Goal: Navigation & Orientation: Find specific page/section

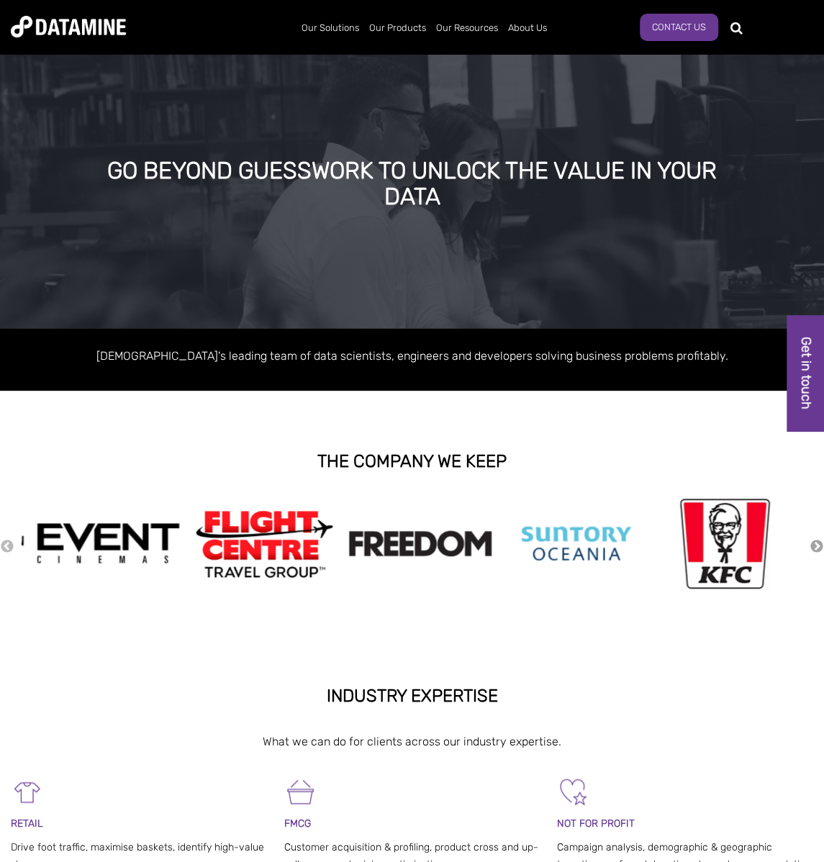
click at [819, 545] on button "Next" at bounding box center [816, 547] width 14 height 16
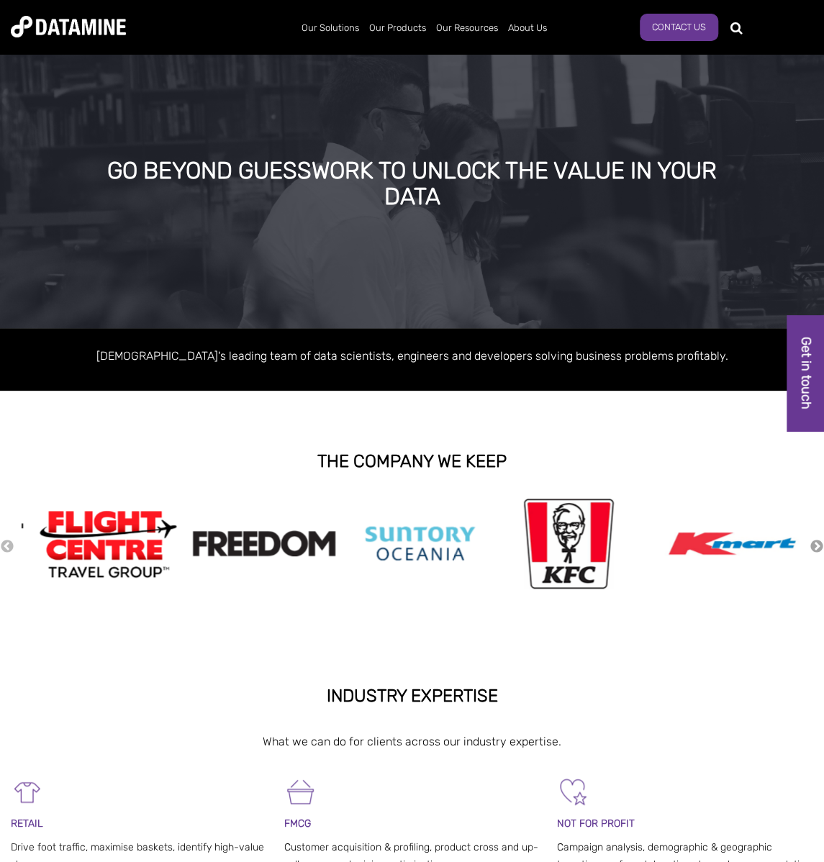
click at [819, 545] on button "Next" at bounding box center [816, 547] width 14 height 16
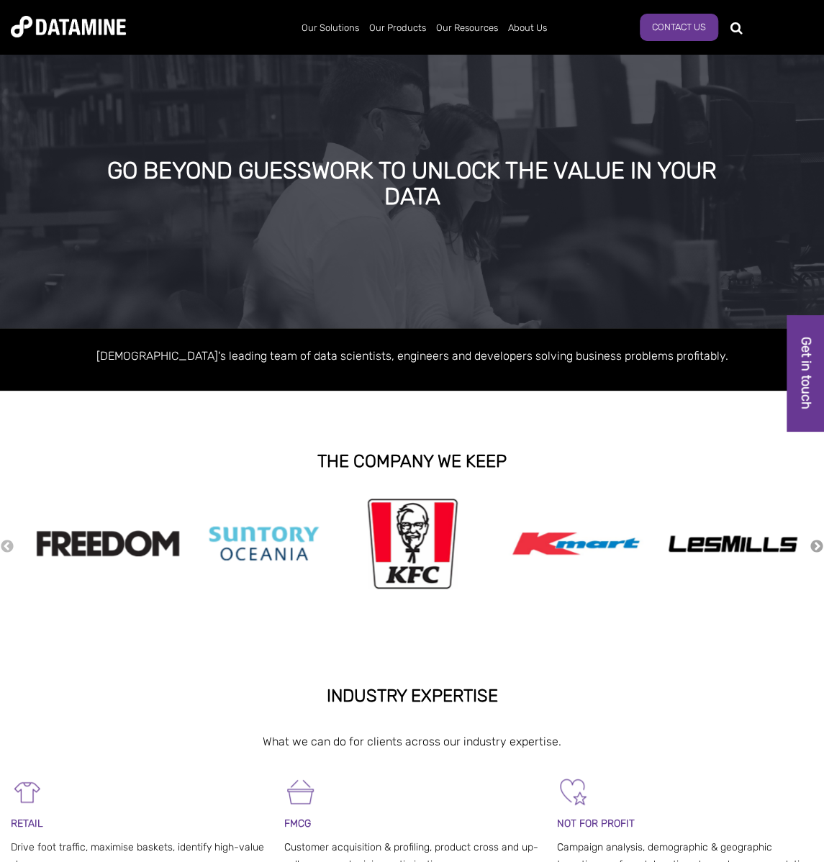
click at [819, 545] on button "Next" at bounding box center [816, 547] width 14 height 16
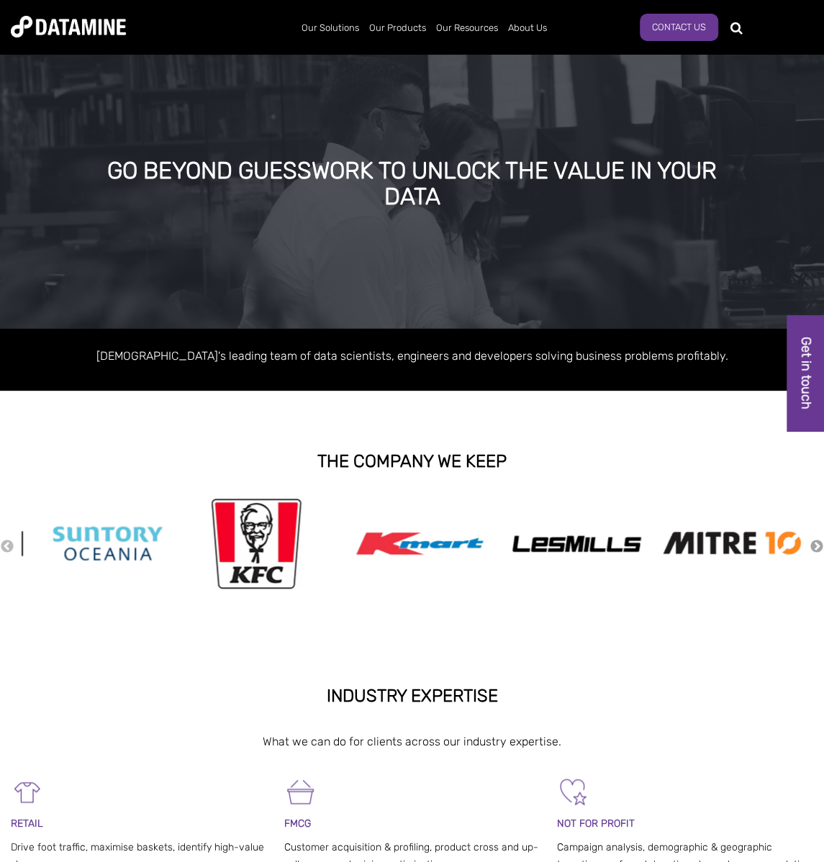
click at [819, 545] on button "Next" at bounding box center [816, 547] width 14 height 16
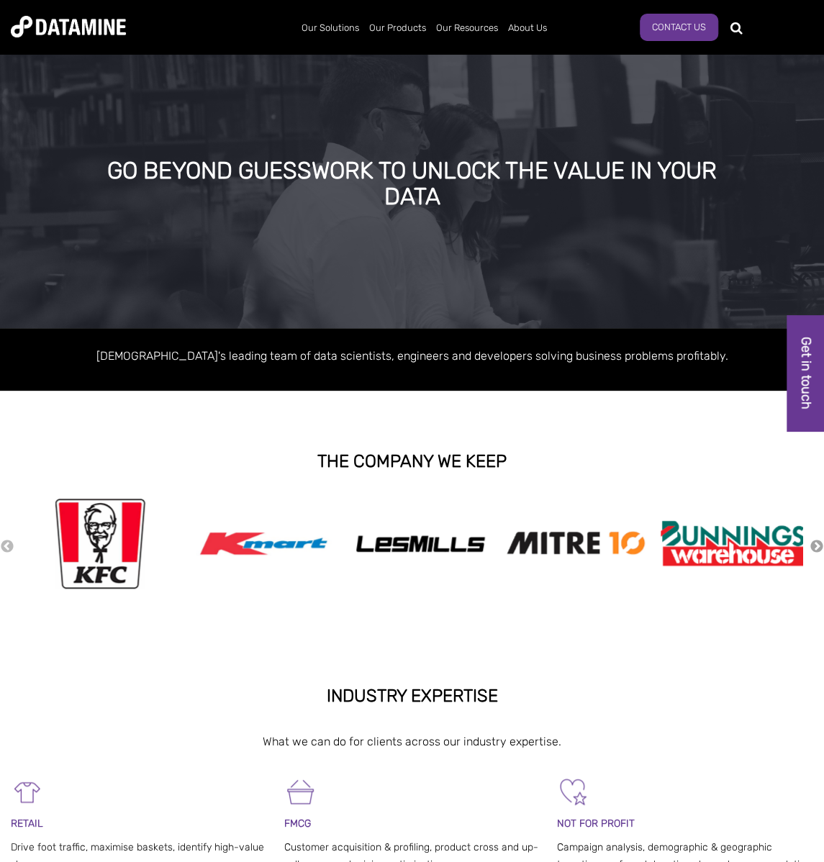
click at [819, 545] on button "Next" at bounding box center [816, 547] width 14 height 16
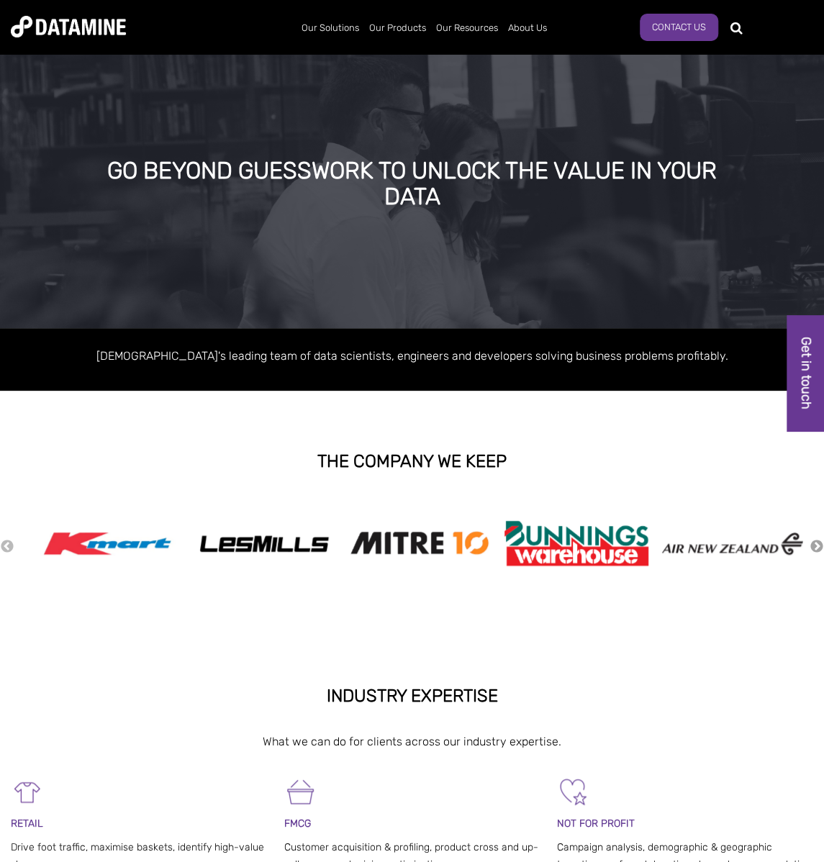
click at [819, 545] on button "Next" at bounding box center [816, 547] width 14 height 16
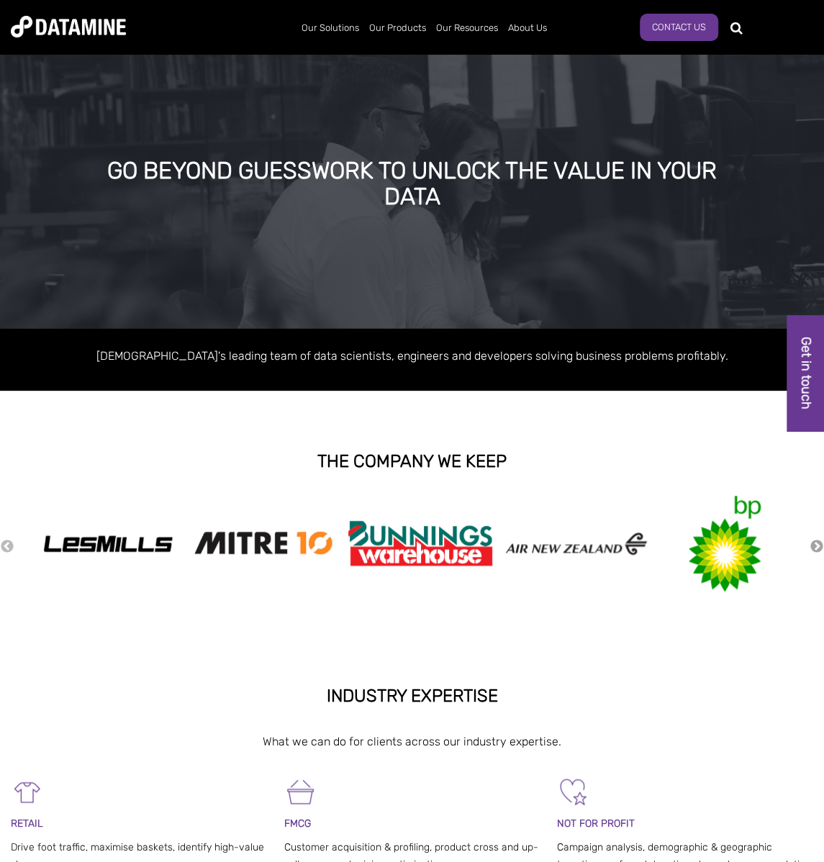
click at [819, 545] on button "Next" at bounding box center [816, 547] width 14 height 16
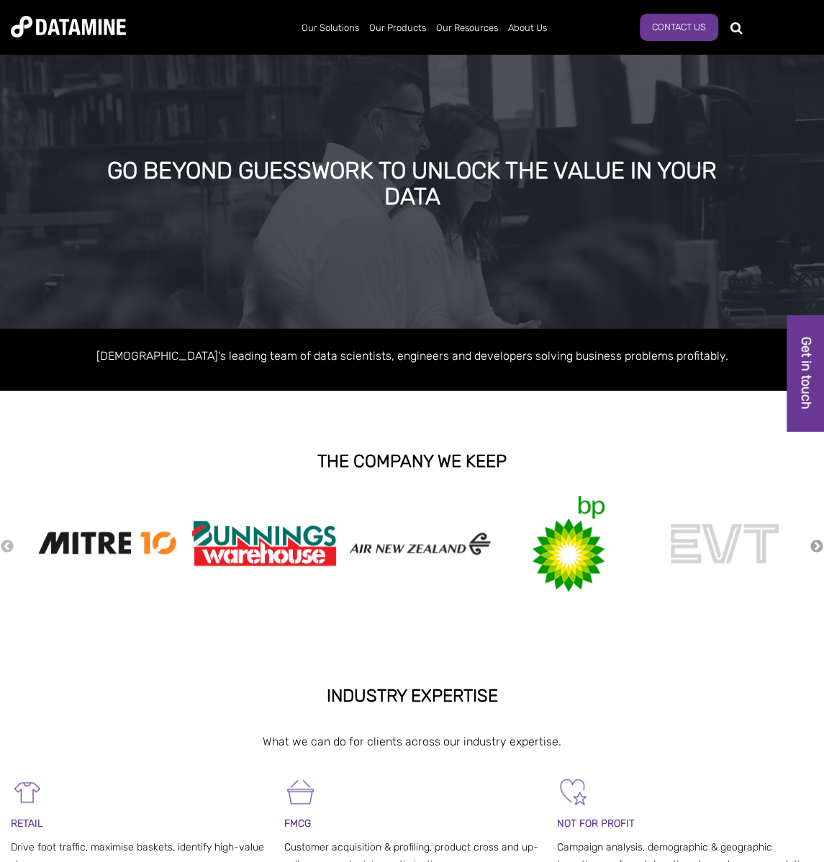
click at [819, 545] on button "Next" at bounding box center [816, 547] width 14 height 16
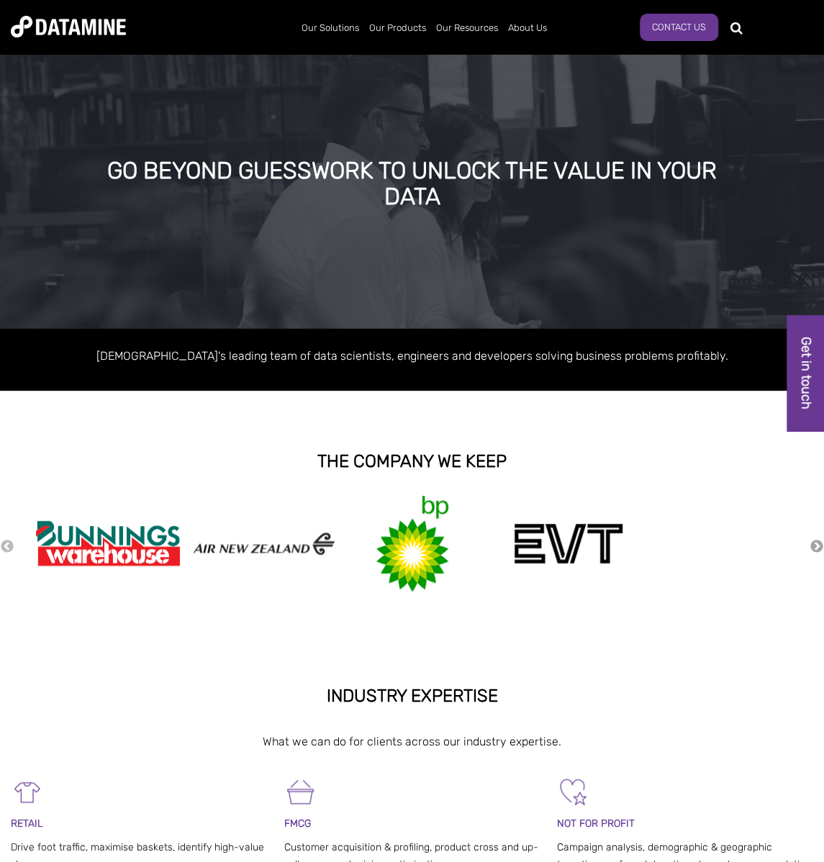
click at [819, 545] on button "Next" at bounding box center [816, 547] width 14 height 16
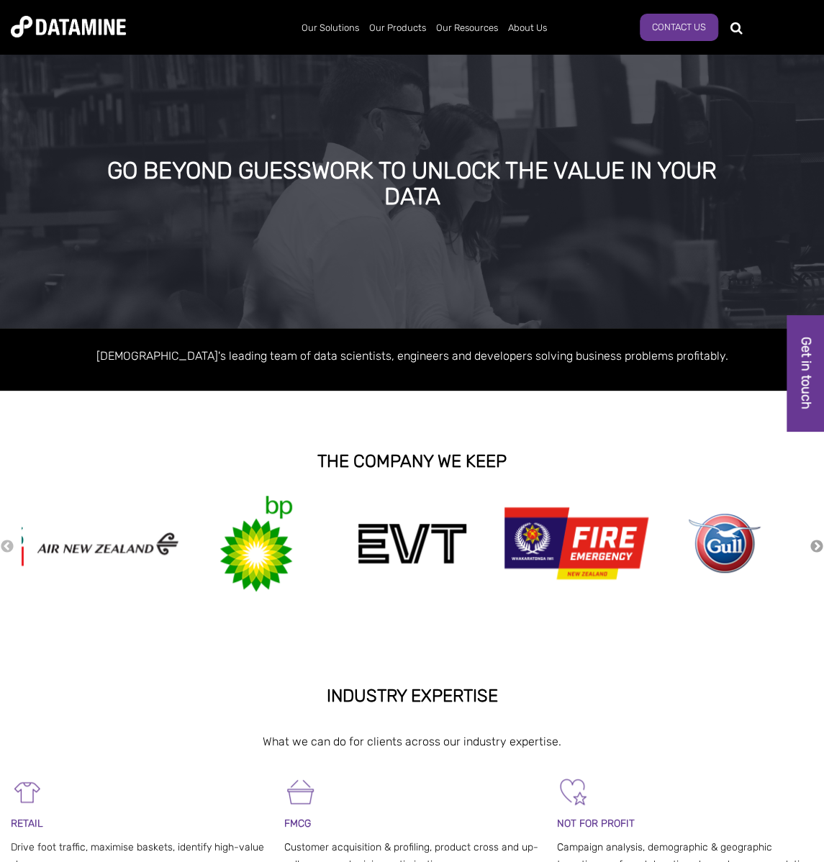
click at [819, 545] on button "Next" at bounding box center [816, 547] width 14 height 16
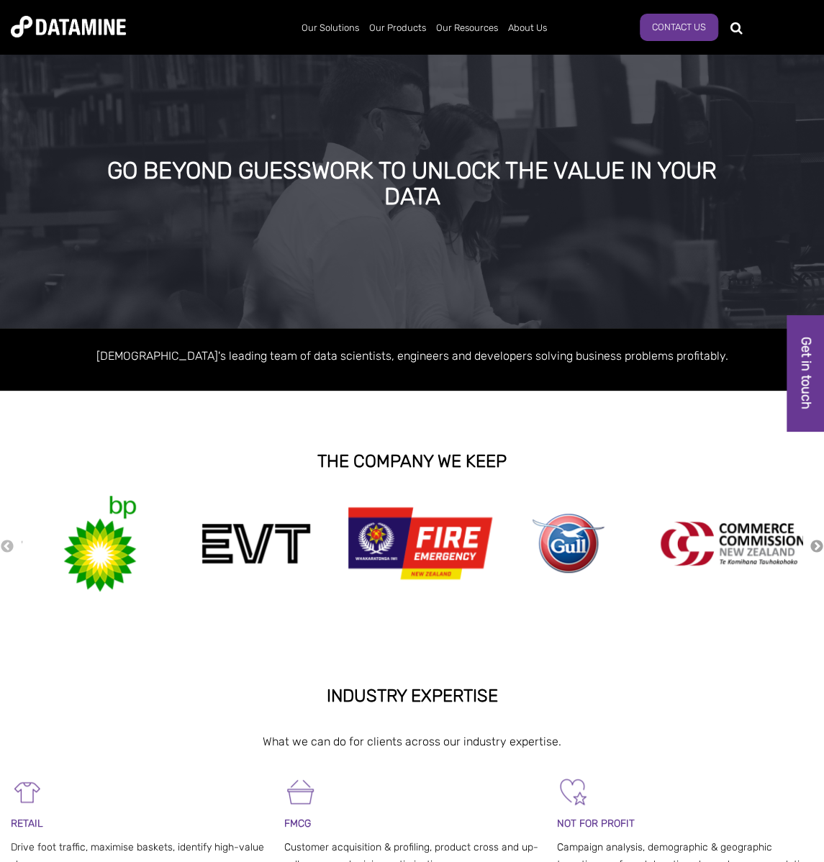
click at [819, 545] on button "Next" at bounding box center [816, 547] width 14 height 16
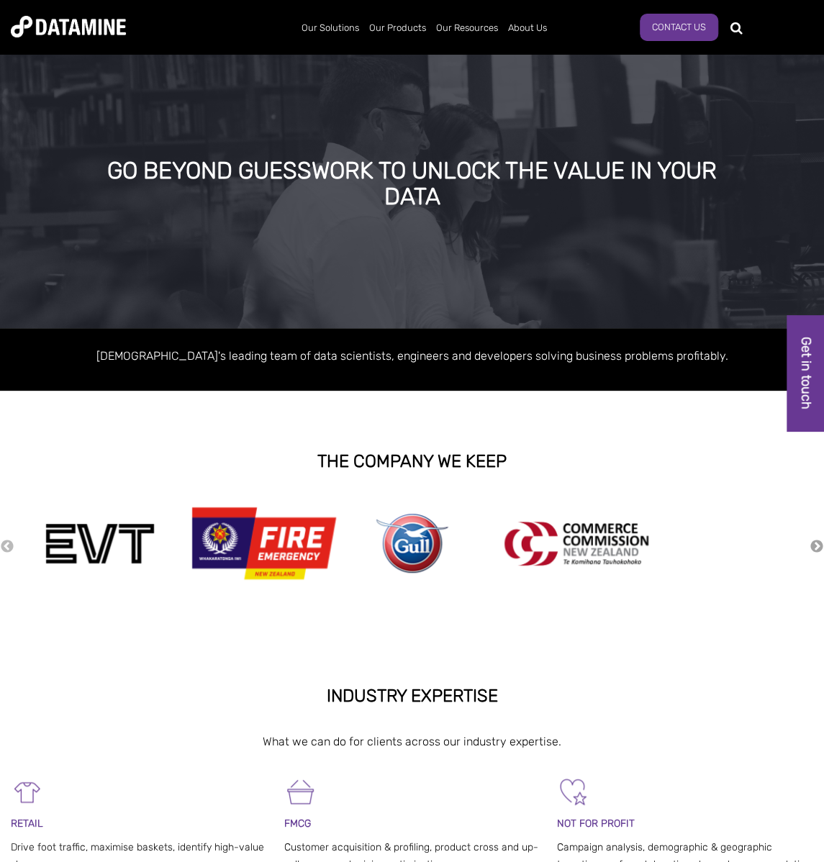
click at [819, 545] on button "Next" at bounding box center [816, 547] width 14 height 16
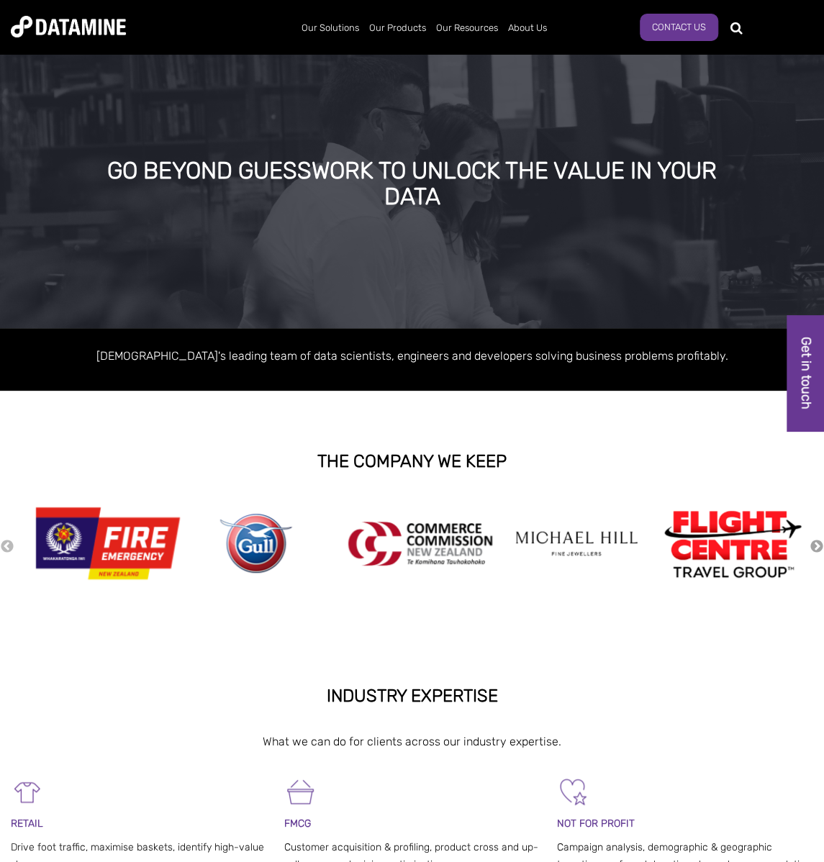
click at [819, 545] on button "Next" at bounding box center [816, 547] width 14 height 16
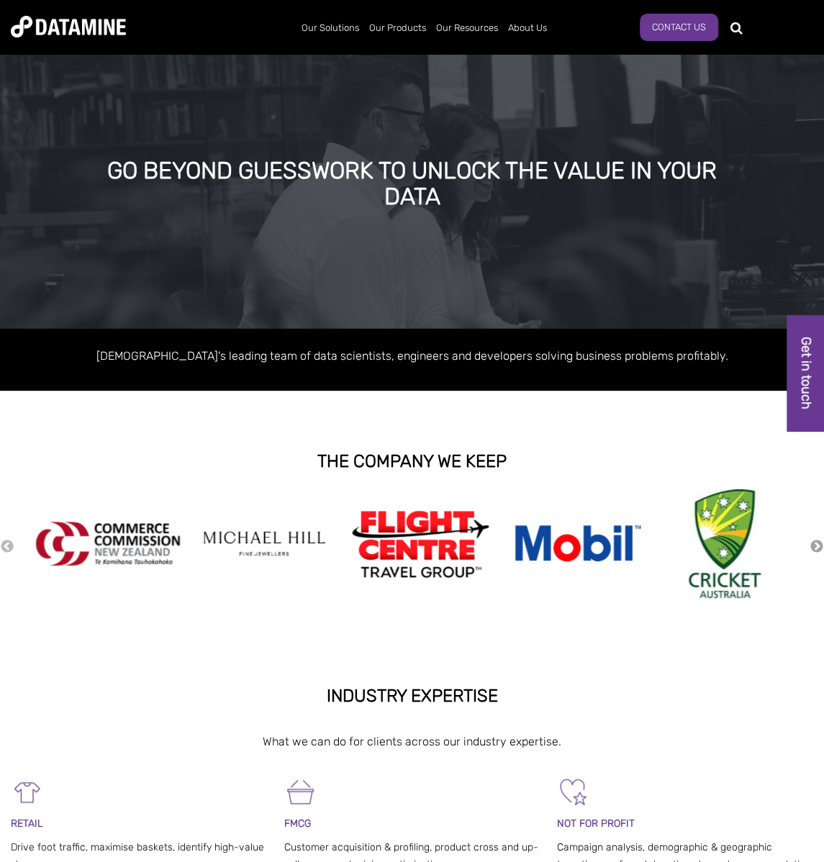
click at [812, 545] on button "Next" at bounding box center [816, 547] width 14 height 16
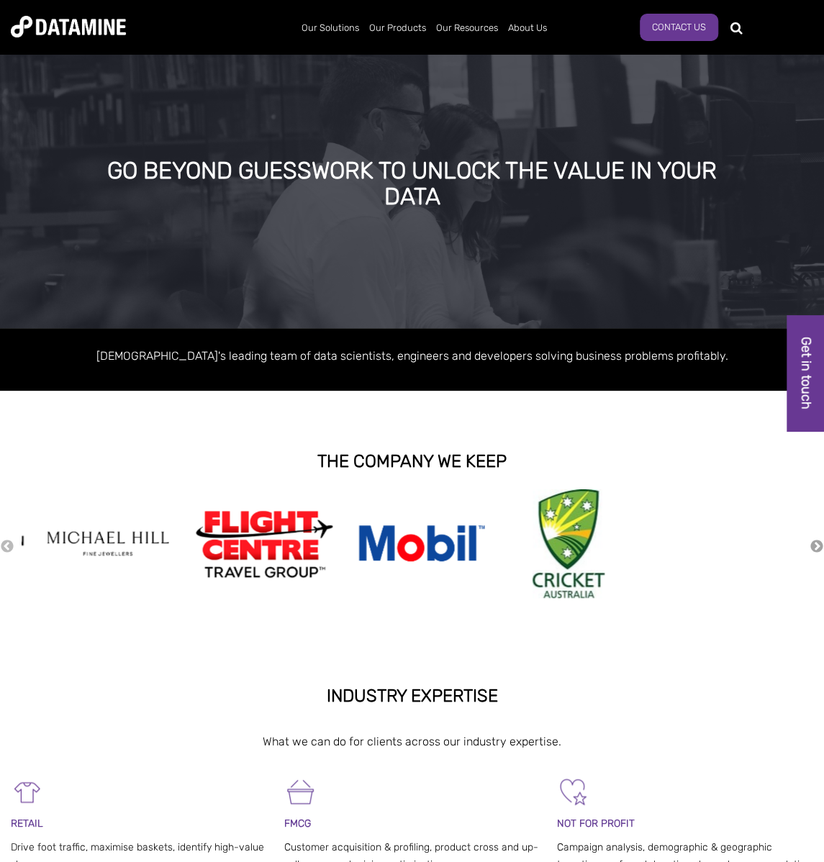
click at [812, 545] on button "Next" at bounding box center [816, 547] width 14 height 16
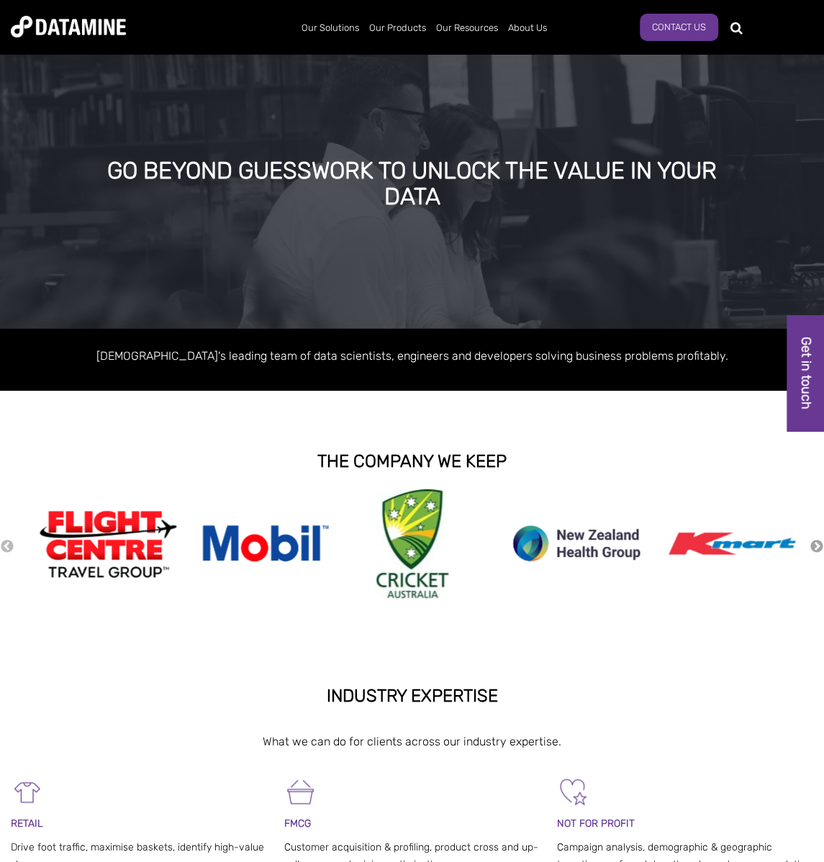
click at [812, 545] on button "Next" at bounding box center [816, 547] width 14 height 16
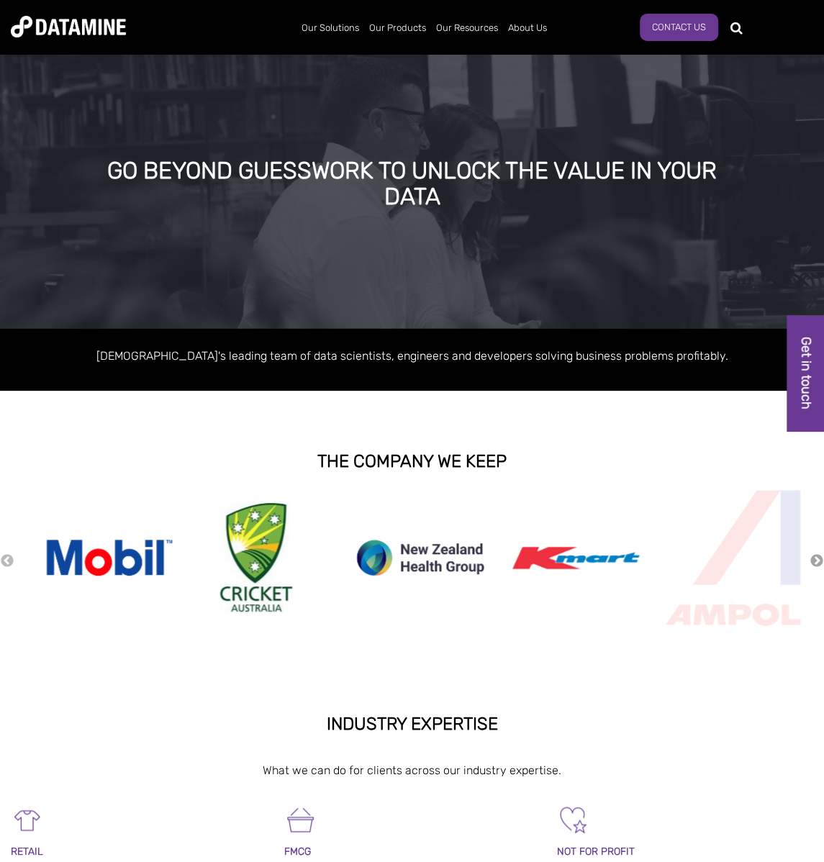
click at [813, 545] on div "Previous" at bounding box center [412, 560] width 824 height 143
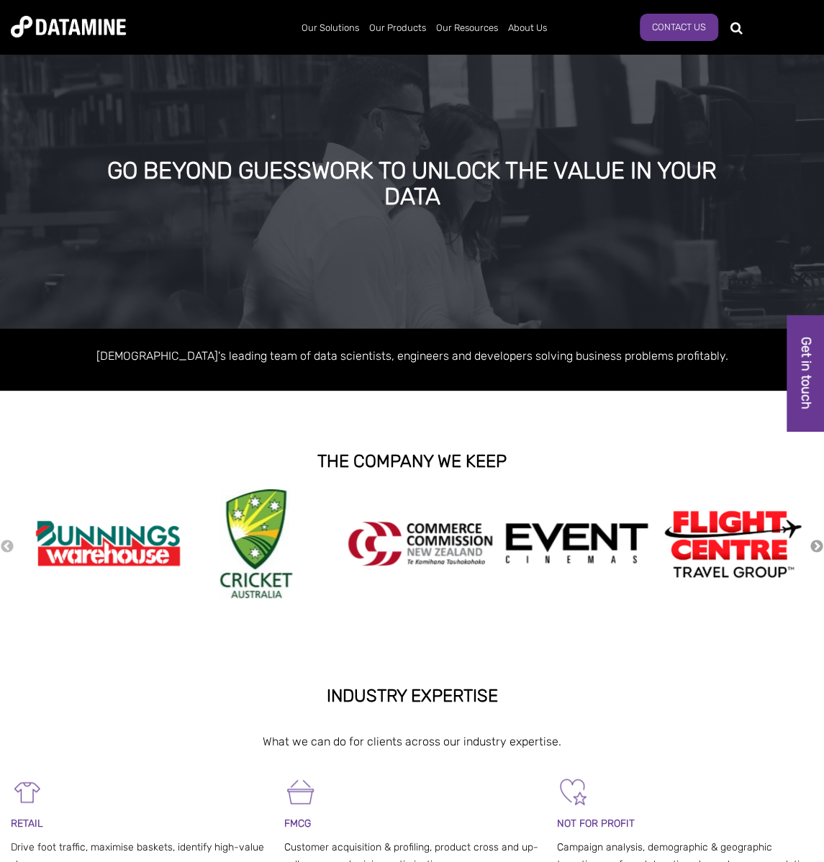
click at [816, 547] on button "Next" at bounding box center [816, 547] width 14 height 16
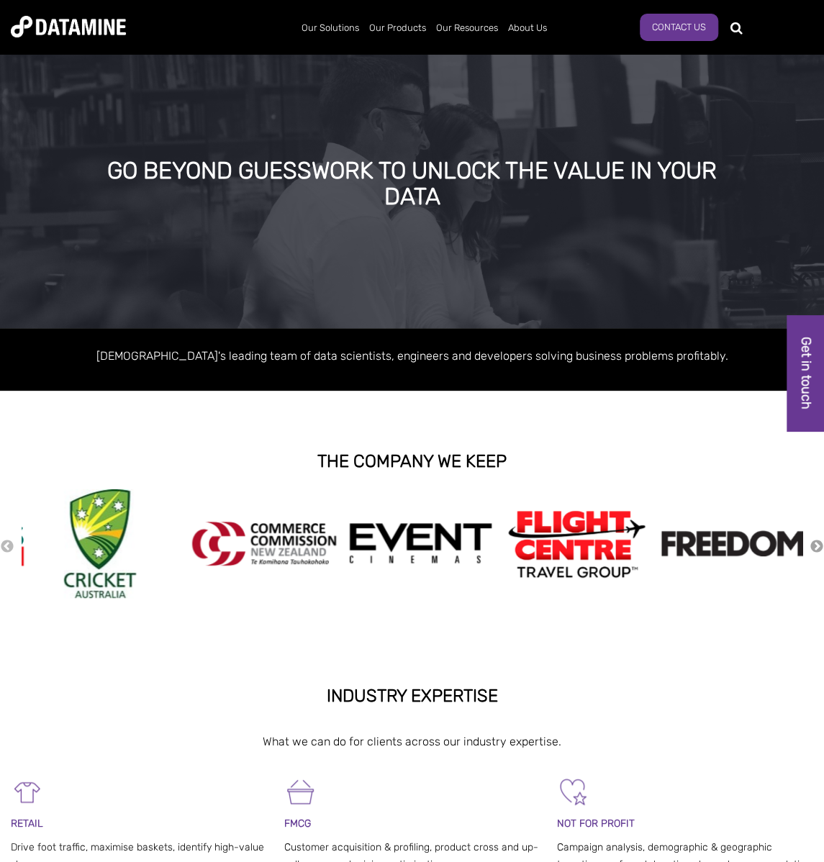
click at [816, 547] on button "Next" at bounding box center [816, 547] width 14 height 16
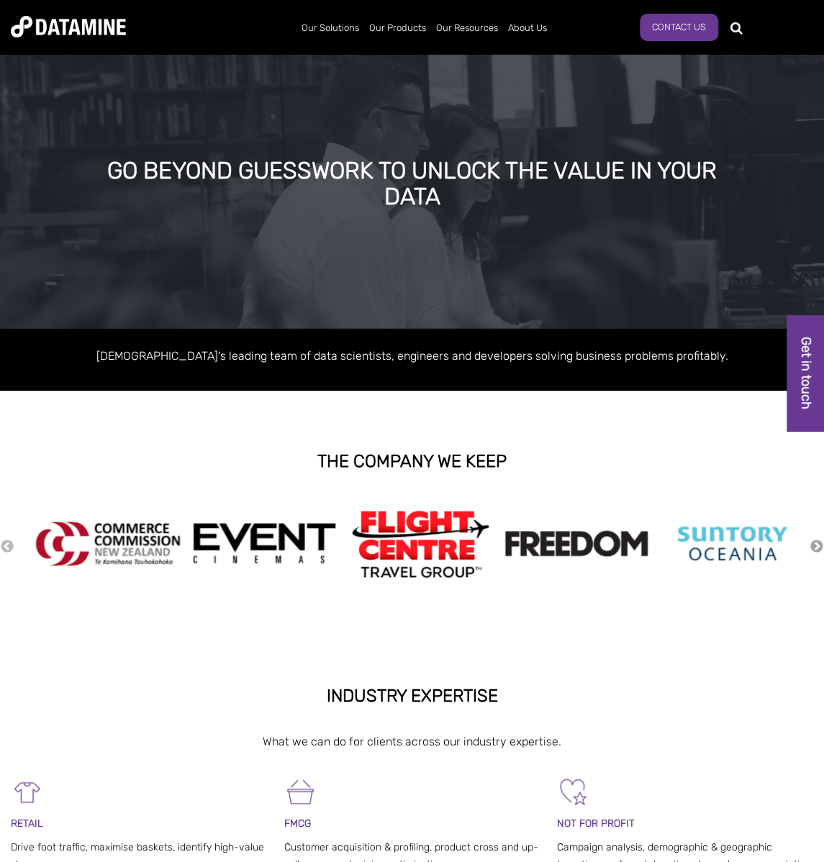
click at [816, 547] on button "Next" at bounding box center [816, 547] width 14 height 16
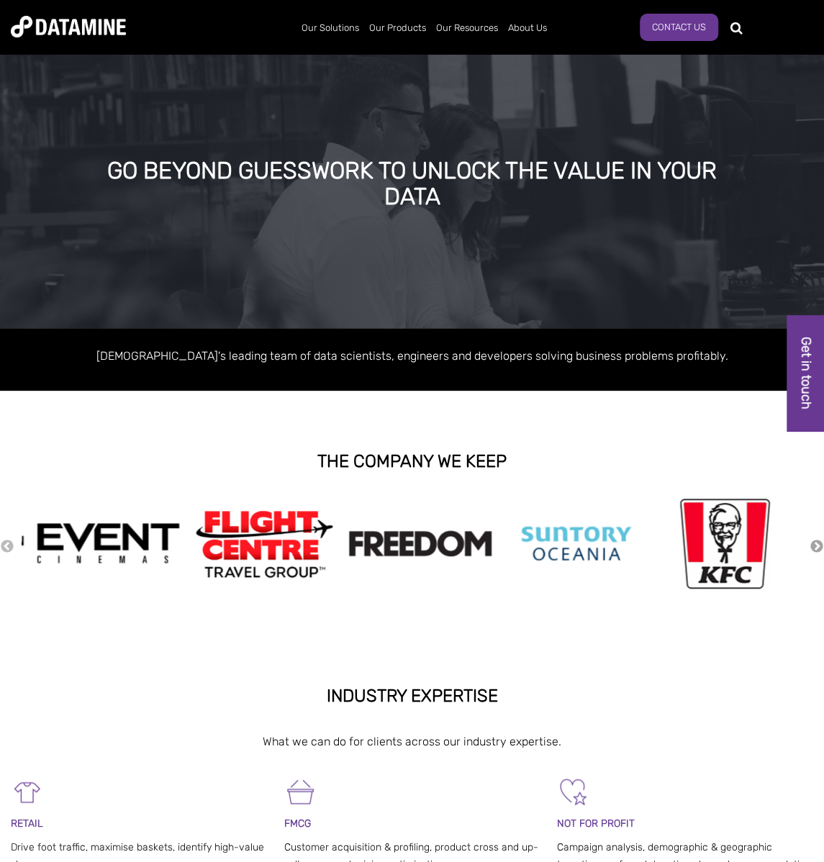
click at [816, 547] on button "Next" at bounding box center [816, 547] width 14 height 16
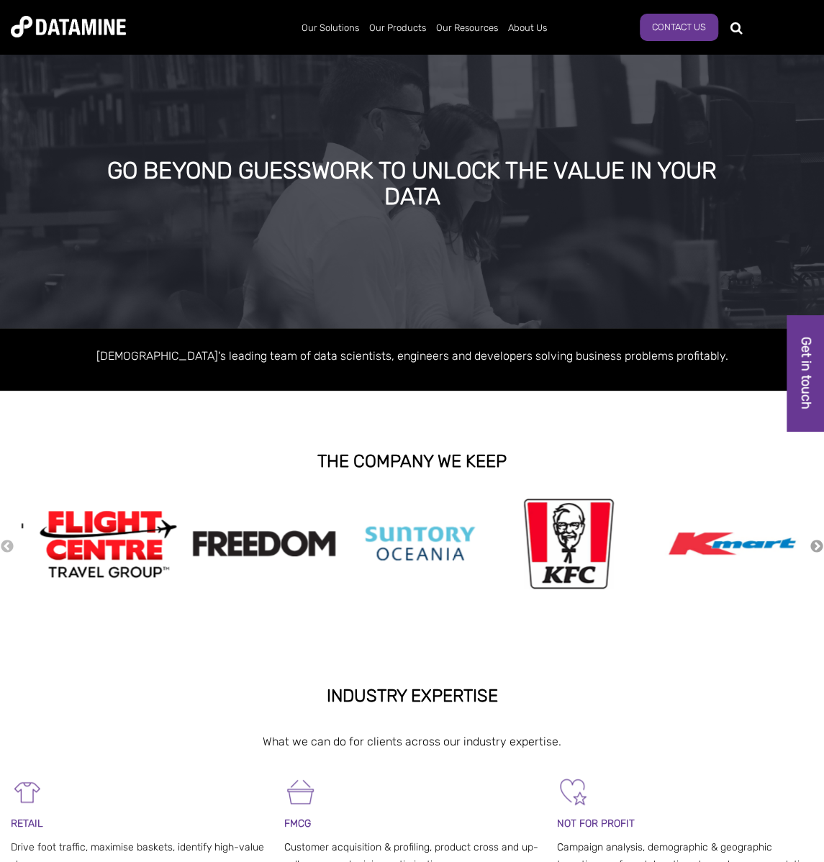
click at [816, 547] on button "Next" at bounding box center [816, 547] width 14 height 16
